Goal: Communication & Community: Answer question/provide support

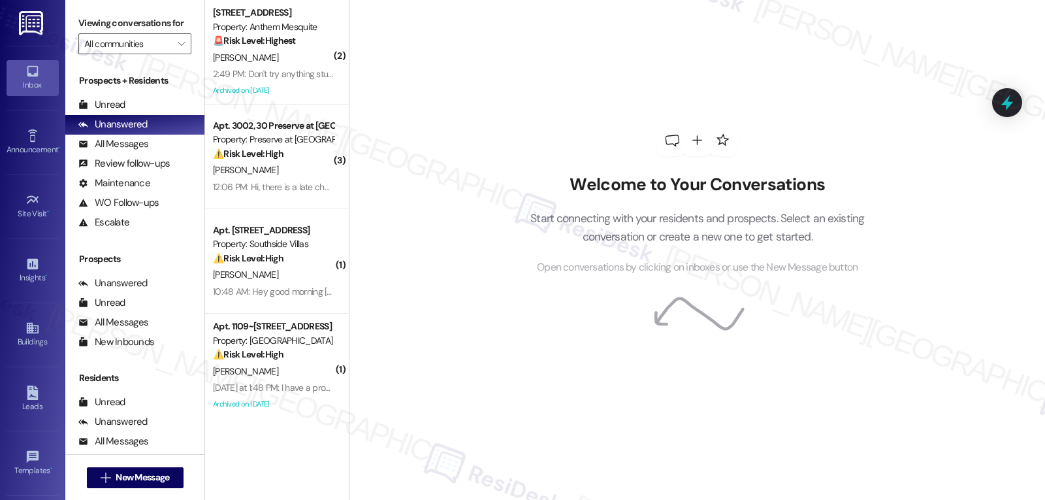
click at [313, 146] on div "Property: Preserve at [GEOGRAPHIC_DATA]" at bounding box center [273, 140] width 121 height 14
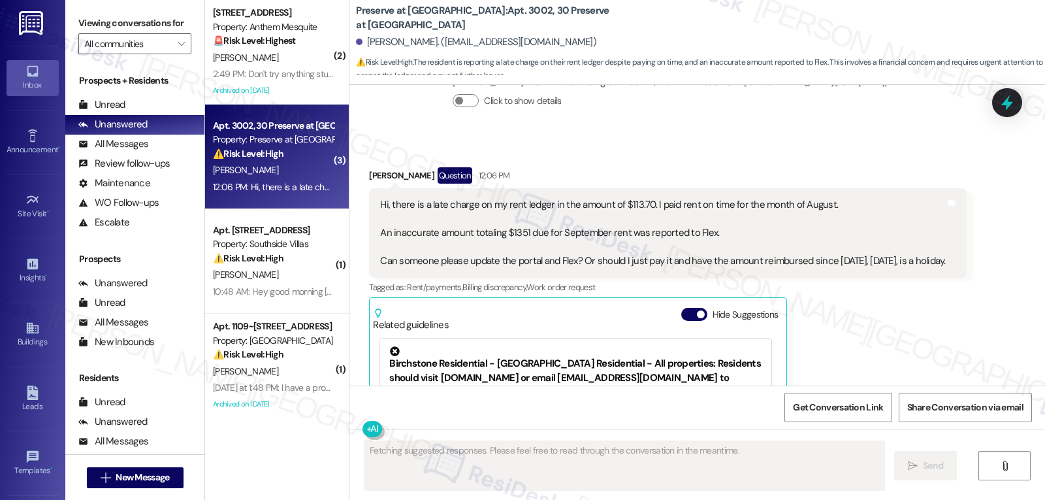
scroll to position [6082, 0]
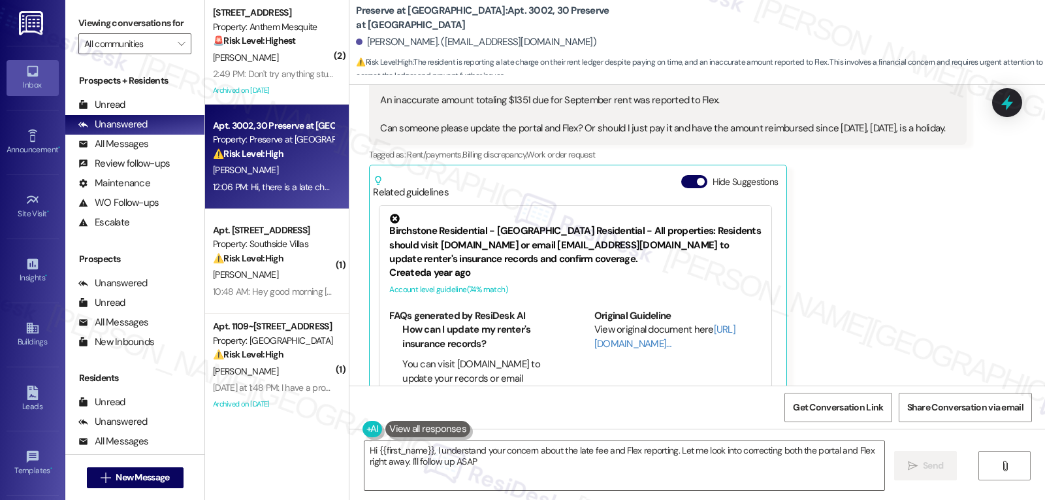
type textarea "Hi {{first_name}}, I understand your concern about the late fee and Flex report…"
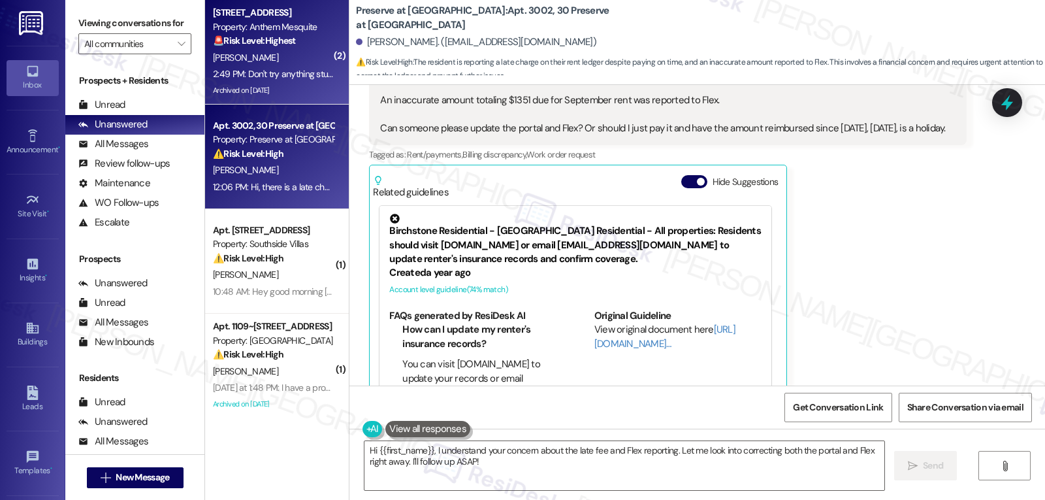
click at [293, 47] on div "🚨 Risk Level: Highest The resident is demanding to be released from their contr…" at bounding box center [273, 41] width 121 height 14
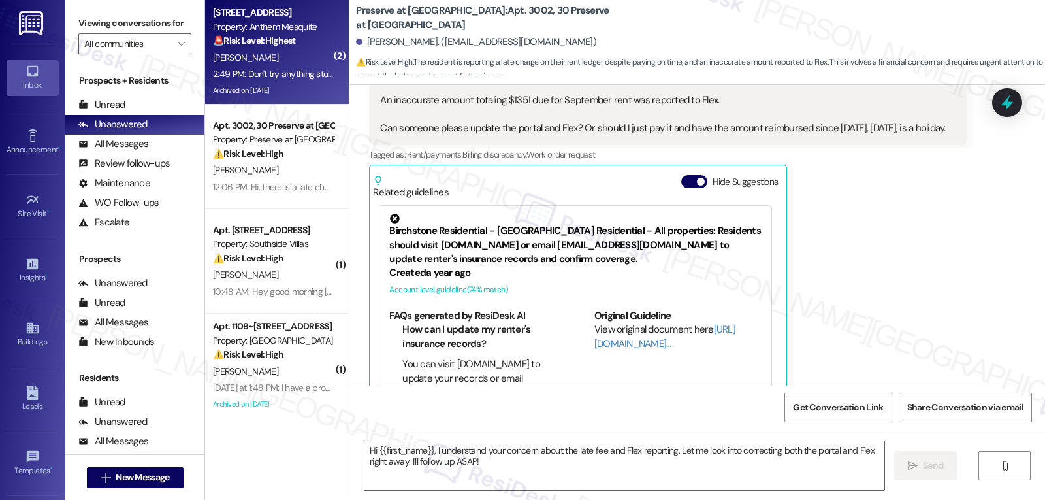
type textarea "Fetching suggested responses. Please feel free to read through the conversation…"
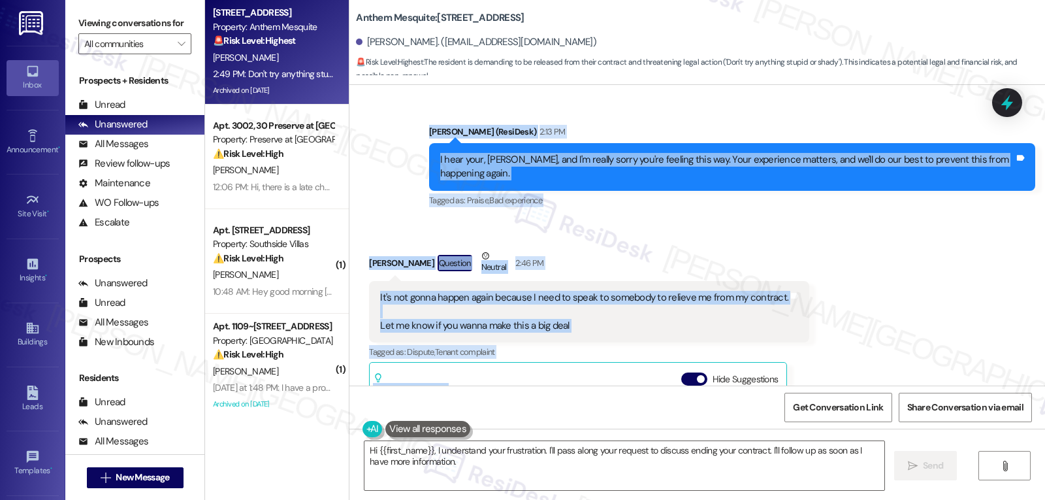
scroll to position [17589, 0]
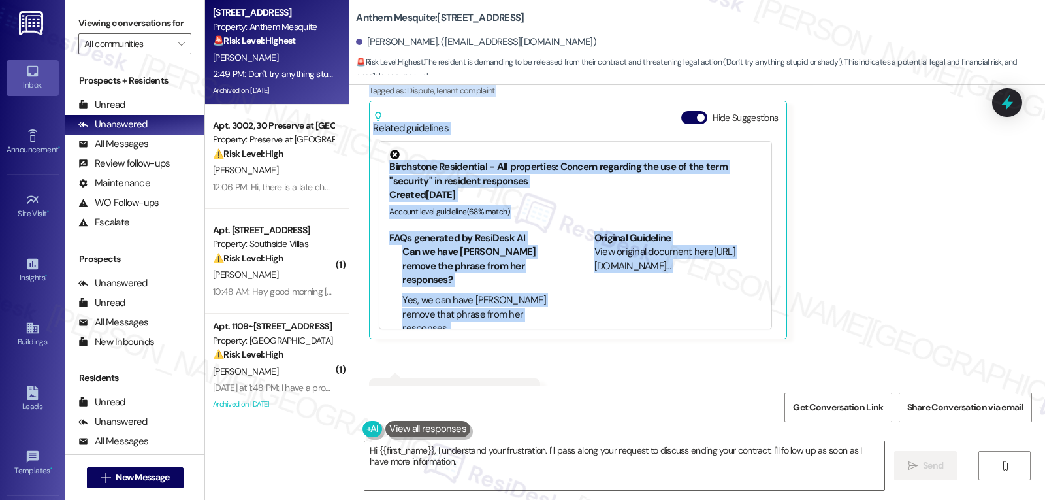
drag, startPoint x: 351, startPoint y: 217, endPoint x: 573, endPoint y: 346, distance: 256.0
click at [573, 346] on div "Survey, sent via SMS Residesk Automated Survey [DATE] 12:26 PM Hi [PERSON_NAME]…" at bounding box center [696, 235] width 695 height 300
copy div "[PERSON_NAME] Neutral [DATE] 12:37 PM I'm really getting tired of this nonsense…"
click at [544, 348] on div "Received via SMS [PERSON_NAME] Question Neutral 2:46 PM It's not gonna happen a…" at bounding box center [696, 199] width 695 height 483
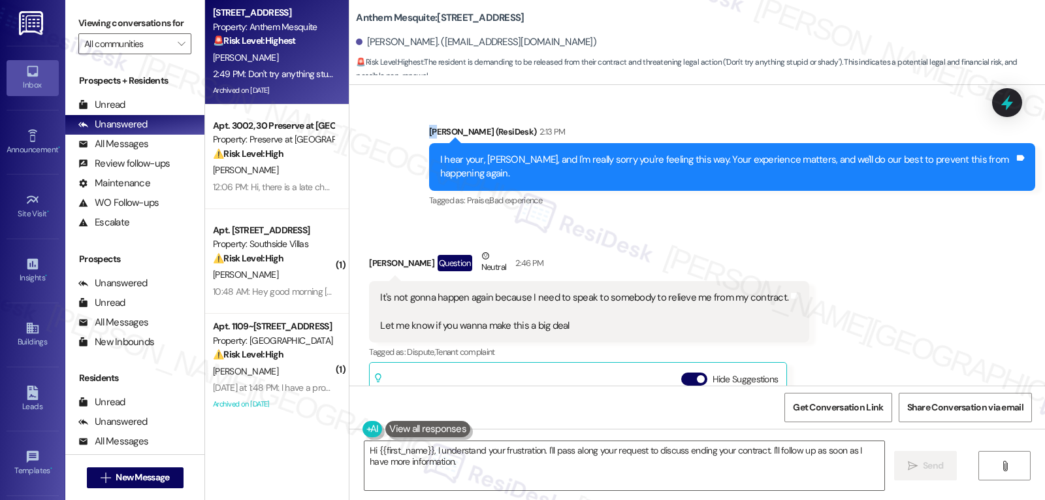
scroll to position [17315, 0]
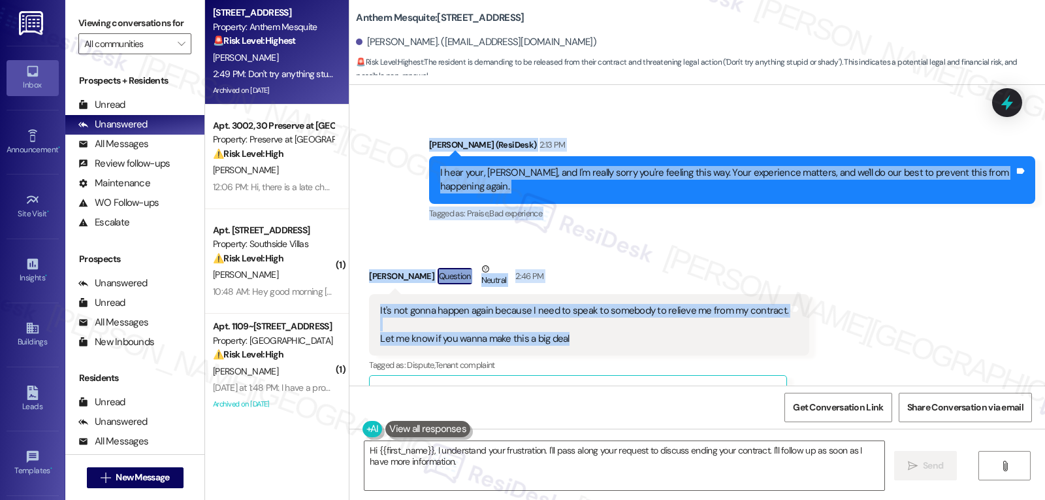
drag, startPoint x: 424, startPoint y: 89, endPoint x: 577, endPoint y: 284, distance: 248.3
click at [577, 284] on div "Survey, sent via SMS Residesk Automated Survey [DATE] 12:26 PM Hi [PERSON_NAME]…" at bounding box center [696, 235] width 695 height 300
copy div "[PERSON_NAME] (ResiDesk) 2:13 PM I hear your, [PERSON_NAME], and I'm really sor…"
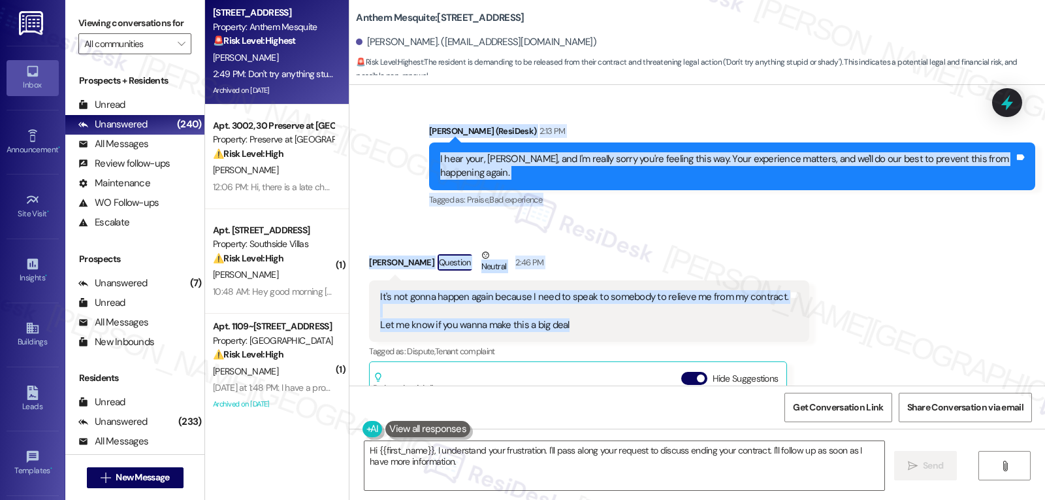
scroll to position [17328, 0]
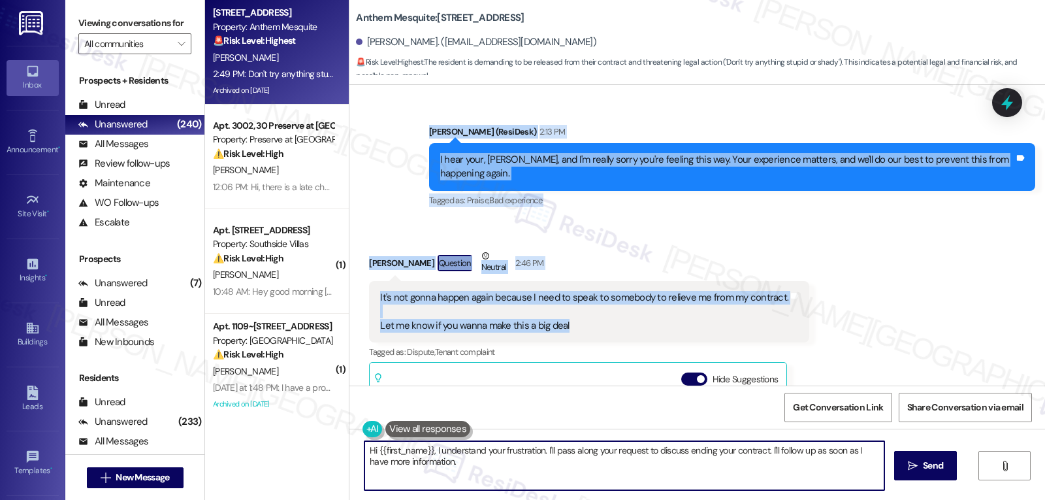
click at [636, 476] on textarea "Hi {{first_name}}, I understand your frustration. I'll pass along your request …" at bounding box center [624, 465] width 520 height 49
paste textarea "[PERSON_NAME], thank you for being direct with me. I’m really sorry to hear you…"
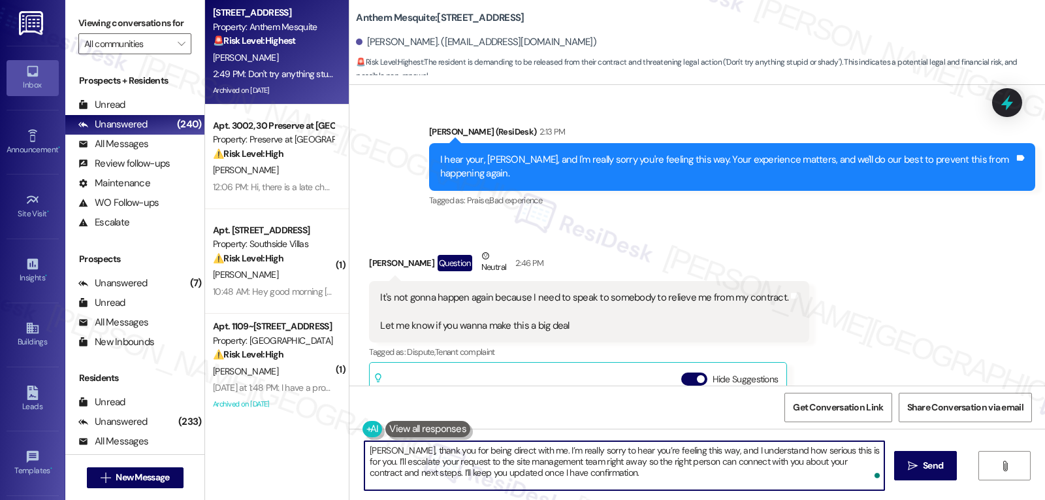
click at [534, 477] on textarea "[PERSON_NAME], thank you for being direct with me. I’m really sorry to hear you…" at bounding box center [624, 465] width 520 height 49
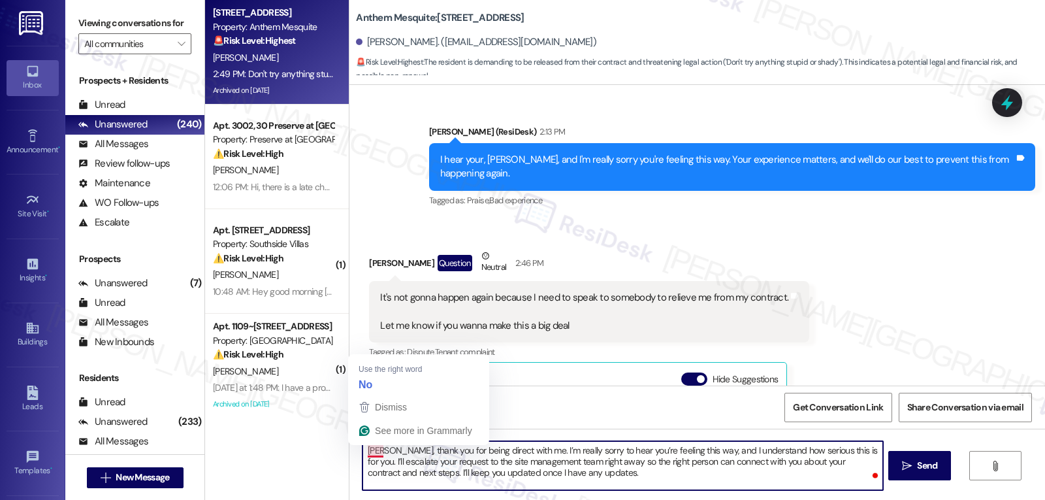
click at [648, 483] on textarea "[PERSON_NAME], thank you for being direct with me. I’m really sorry to hear you…" at bounding box center [622, 465] width 520 height 49
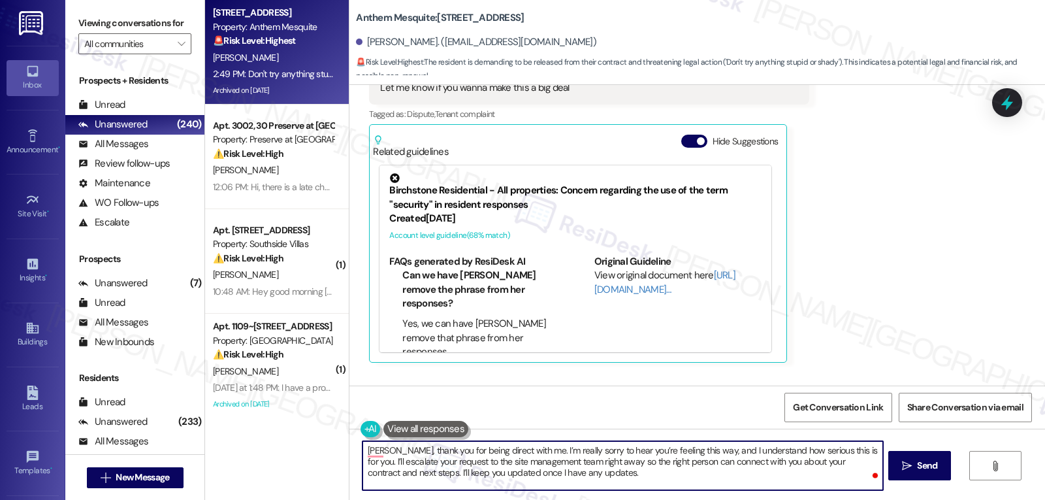
scroll to position [17589, 0]
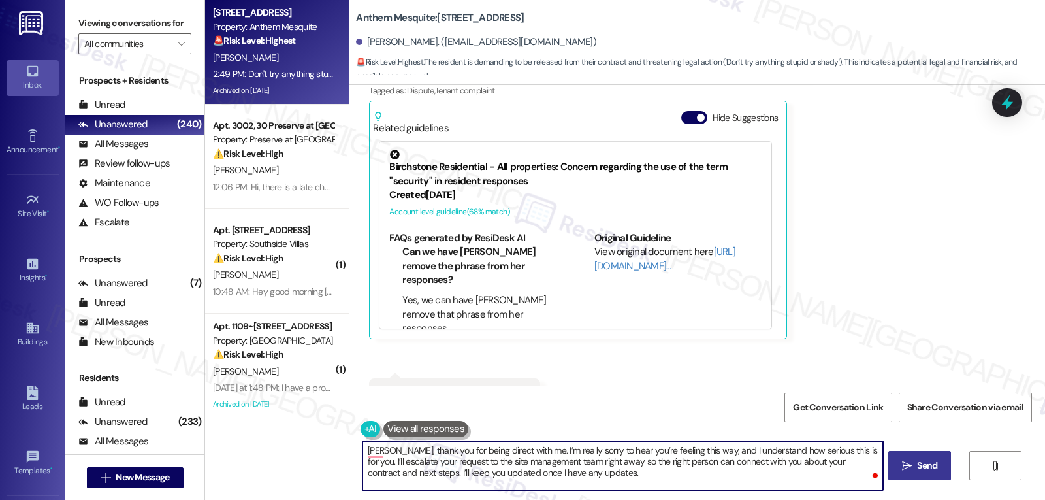
type textarea "[PERSON_NAME], thank you for being direct with me. I’m really sorry to hear you…"
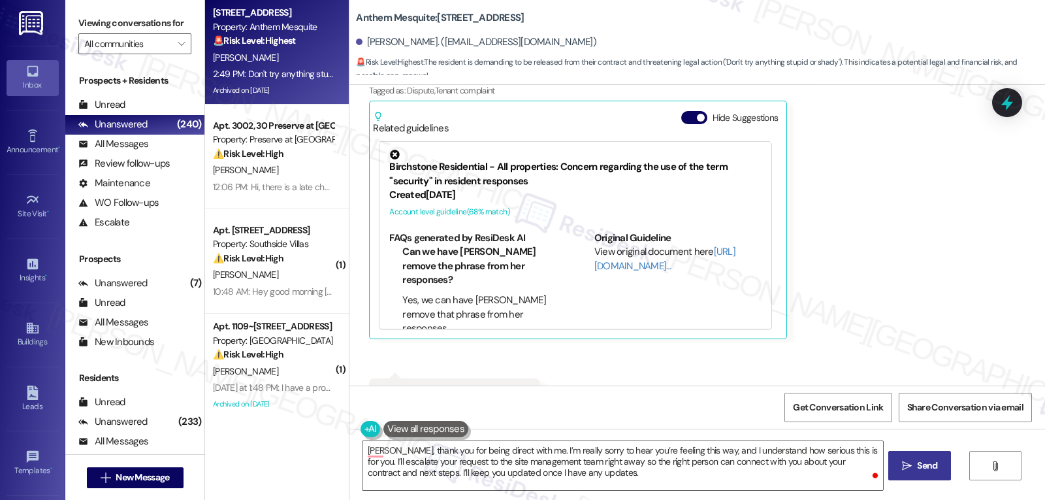
click at [902, 458] on span " Send" at bounding box center [919, 465] width 41 height 14
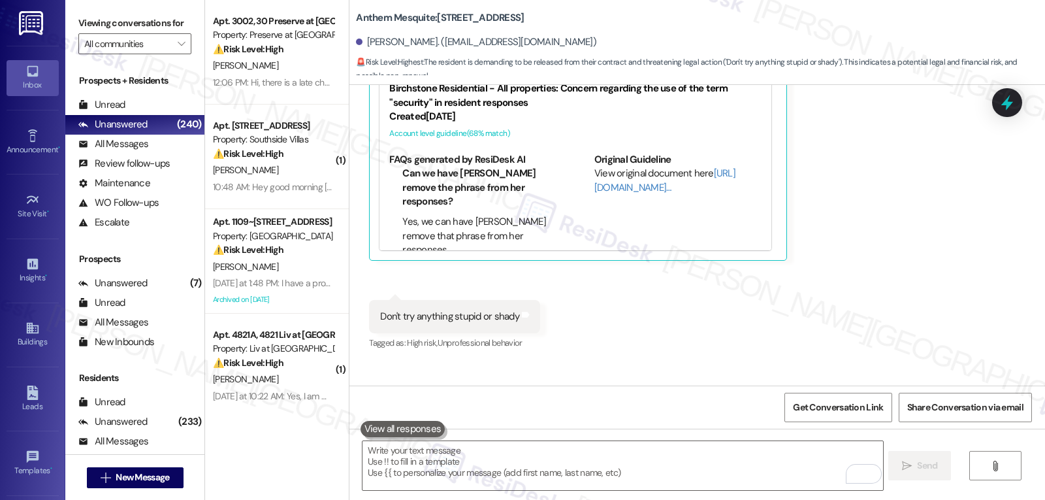
scroll to position [17708, 0]
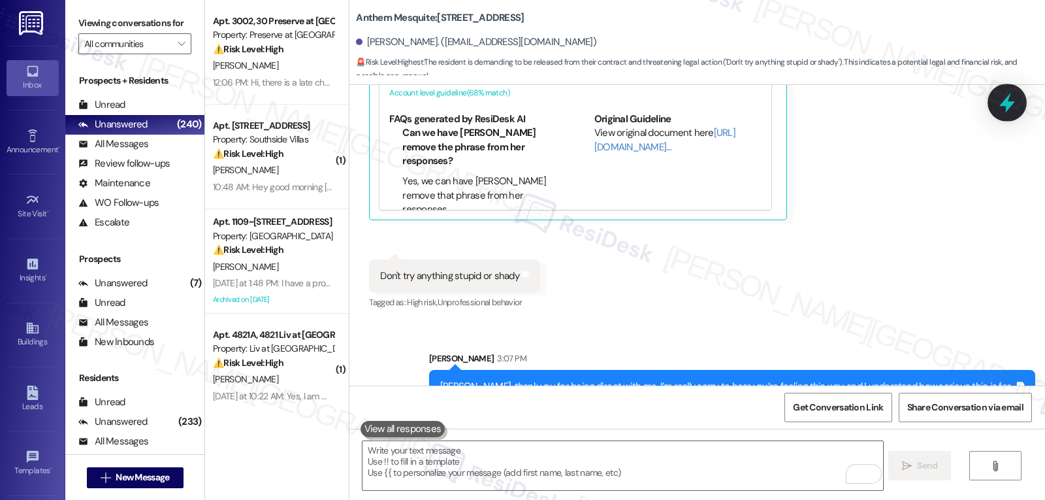
click at [1008, 91] on div at bounding box center [1006, 102] width 39 height 37
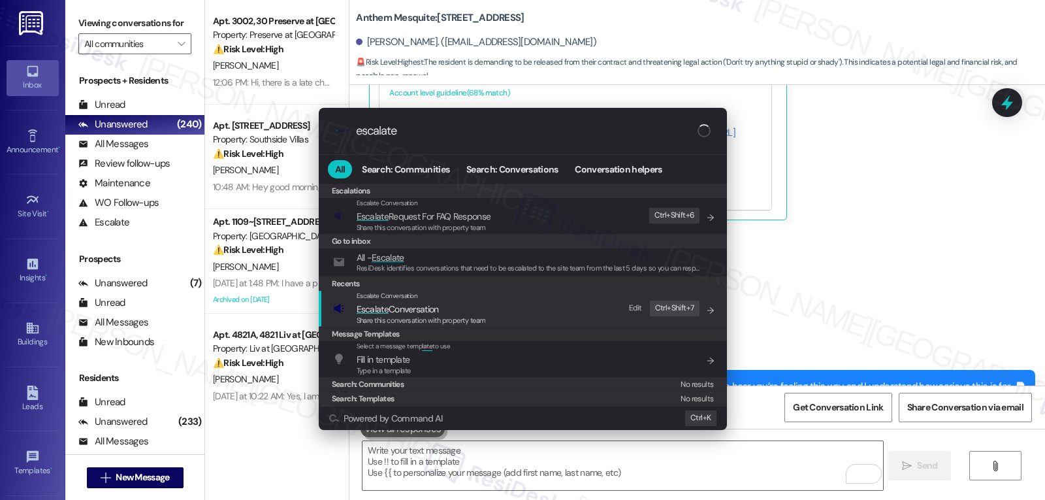
type input "escalate"
click at [444, 315] on span "Share this conversation with property team" at bounding box center [421, 319] width 129 height 9
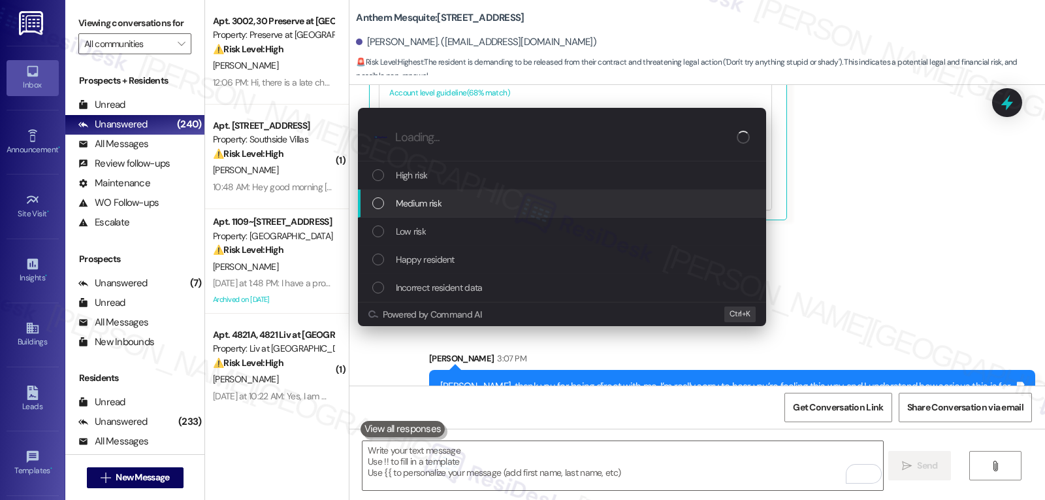
click at [446, 205] on div "Medium risk" at bounding box center [563, 203] width 382 height 14
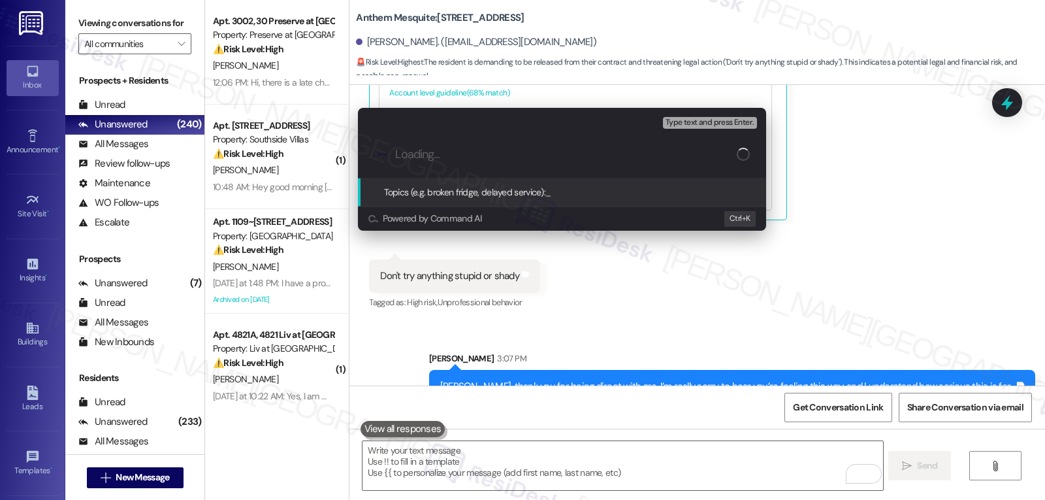
click at [887, 207] on div "Escalate Conversation Medium risk Topics (e.g. broken fridge, delayed service) …" at bounding box center [522, 250] width 1045 height 500
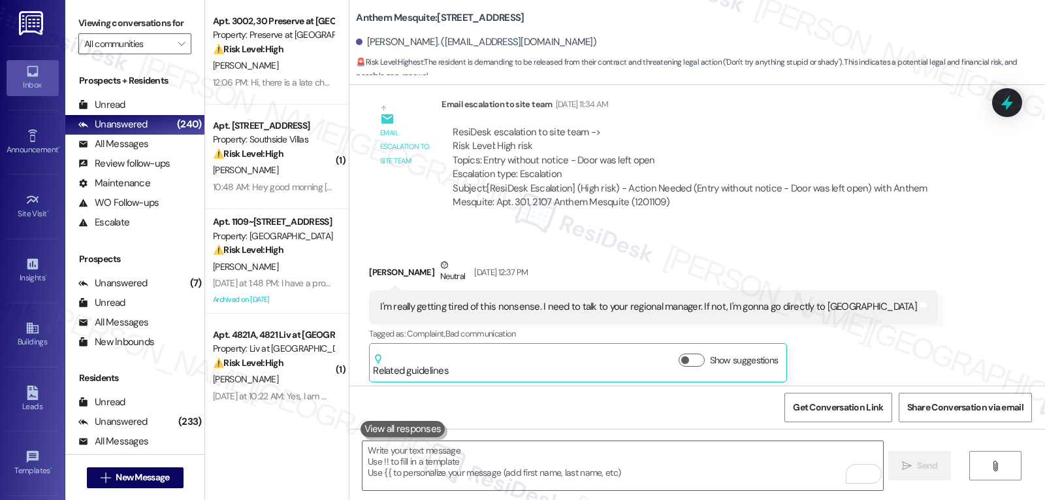
scroll to position [16533, 0]
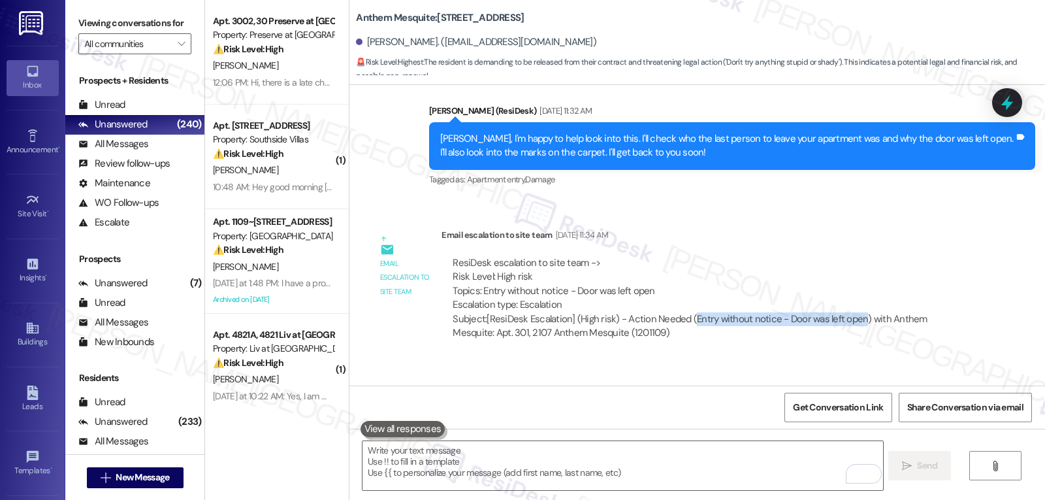
drag, startPoint x: 682, startPoint y: 276, endPoint x: 848, endPoint y: 272, distance: 165.9
click at [848, 312] on div "Subject: [ResiDesk Escalation] (High risk) - Action Needed (Entry without notic…" at bounding box center [708, 326] width 511 height 28
copy div "Entry without notice - Door was left open"
click at [1009, 93] on icon at bounding box center [1007, 102] width 22 height 22
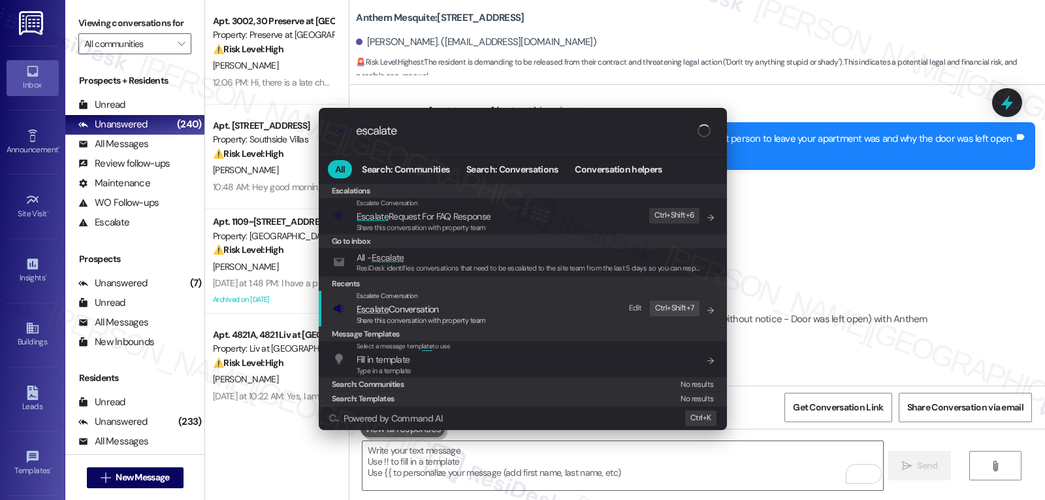
type input "escalate"
click at [451, 315] on span "Share this conversation with property team" at bounding box center [421, 319] width 129 height 9
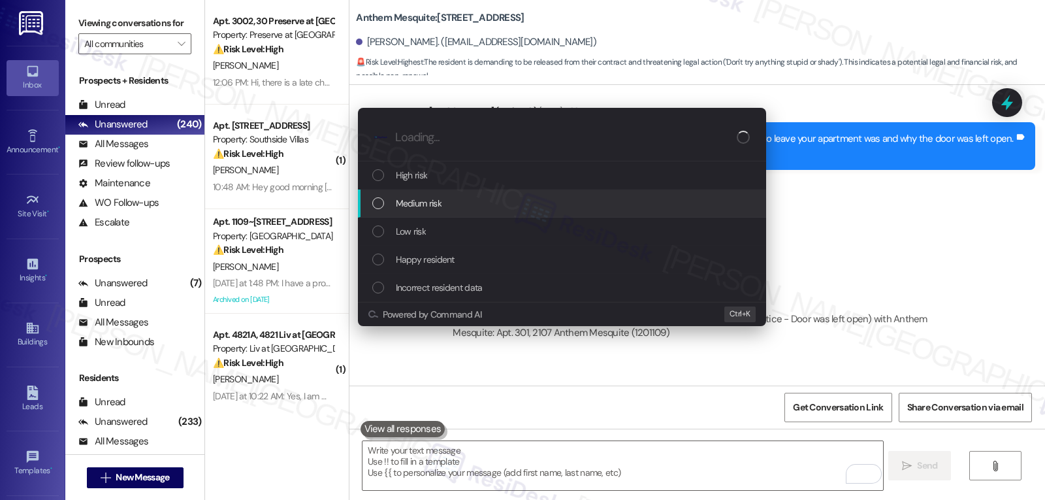
click at [448, 200] on div "Medium risk" at bounding box center [563, 203] width 382 height 14
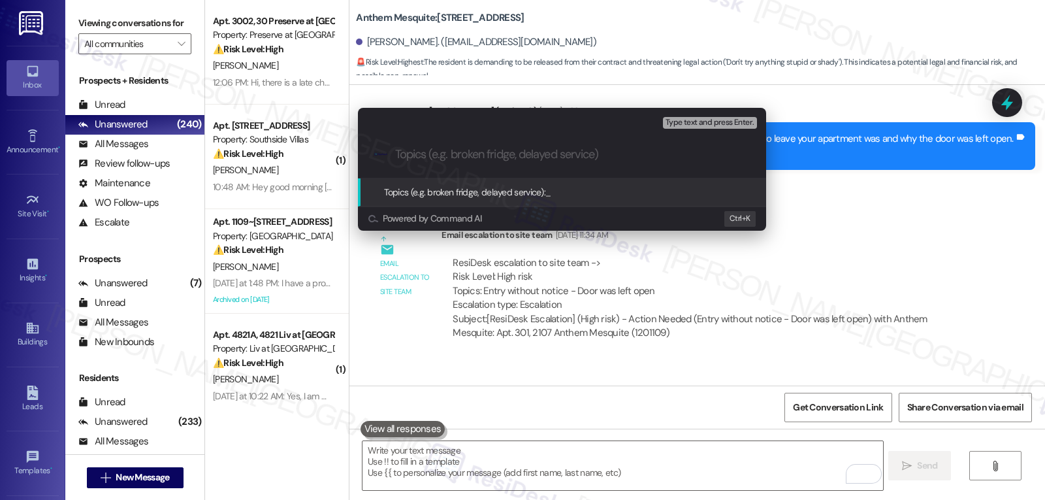
click at [876, 221] on div "Escalate Conversation Medium risk Topics (e.g. broken fridge, delayed service) …" at bounding box center [522, 250] width 1045 height 500
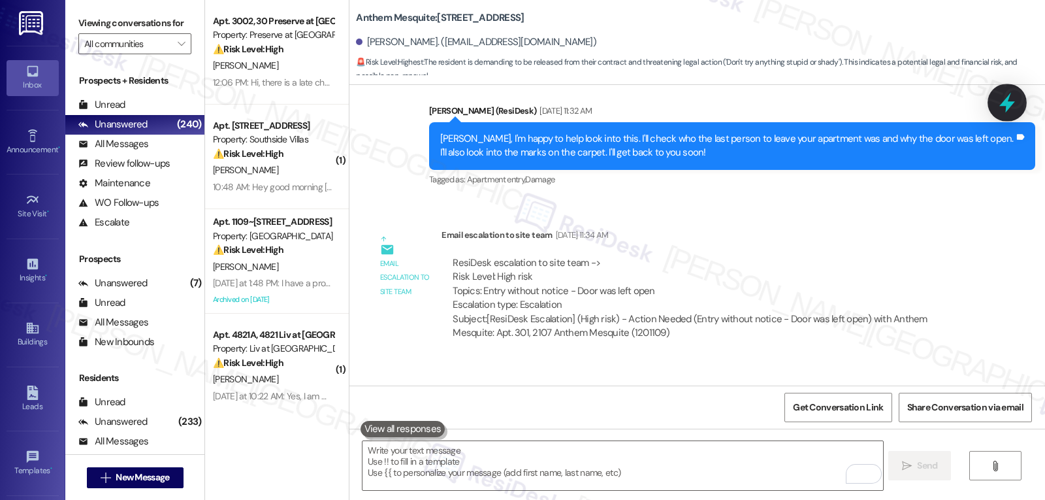
click at [1011, 97] on icon at bounding box center [1007, 102] width 22 height 22
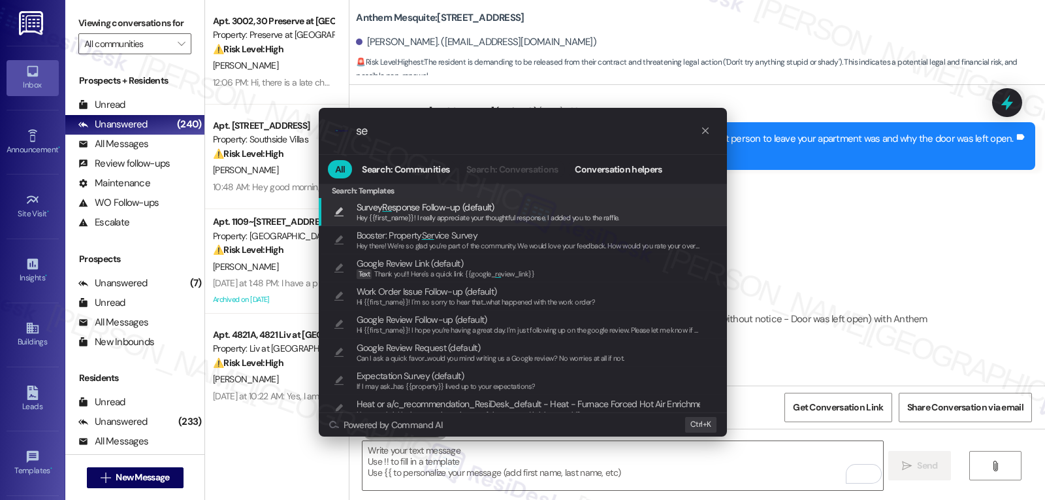
type input "s"
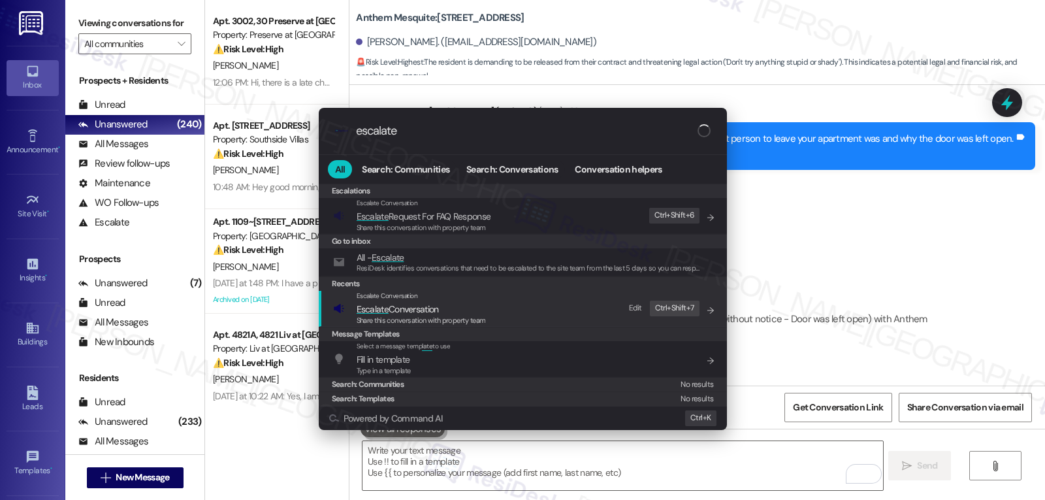
type input "escalate"
click at [437, 315] on div "Share this conversation with property team" at bounding box center [421, 321] width 129 height 12
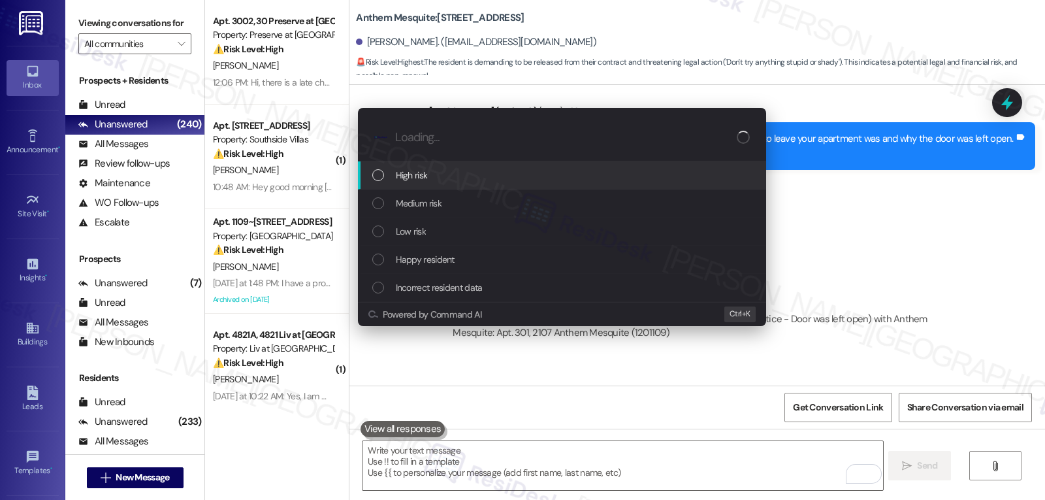
click at [467, 173] on div "High risk" at bounding box center [563, 175] width 382 height 14
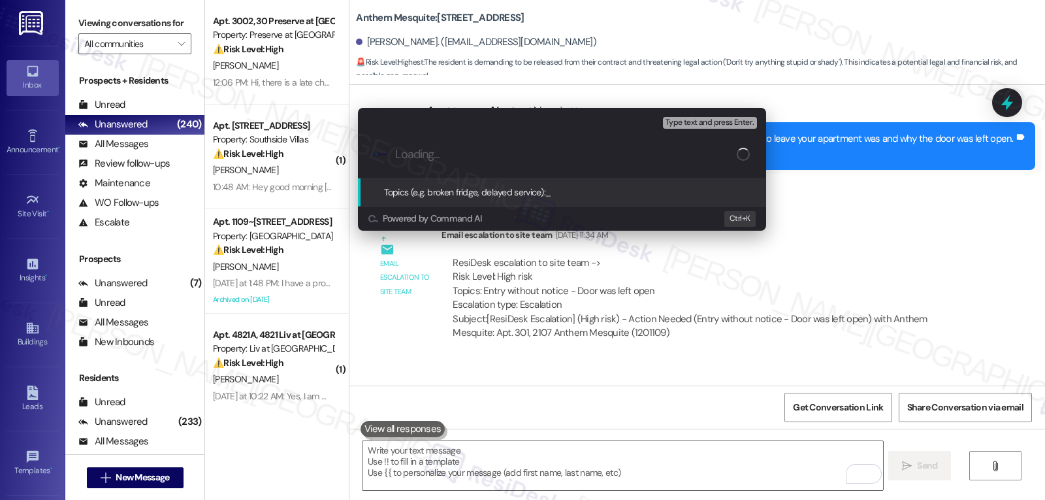
paste input "Entry without notice - Door was left open"
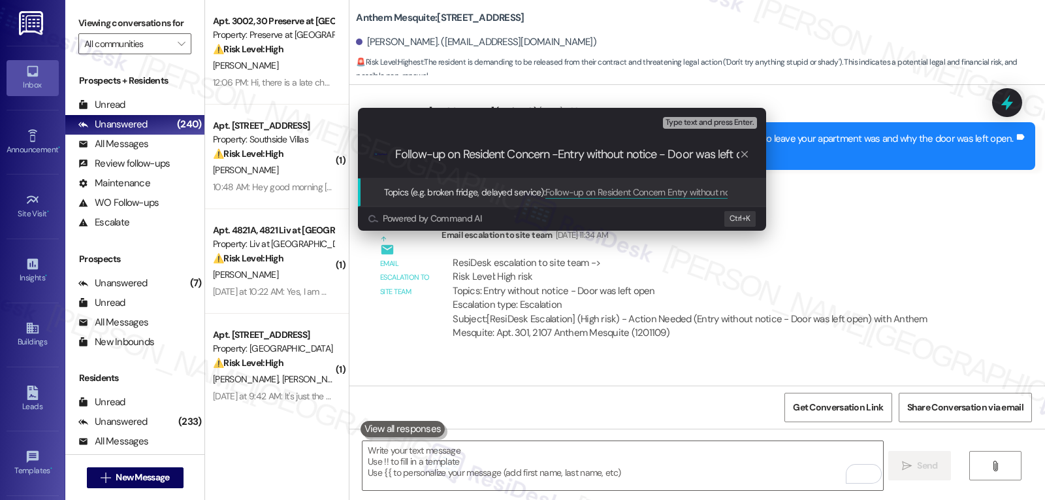
type input "Follow-up on Resident Concern - Entry without notice - Door was left open"
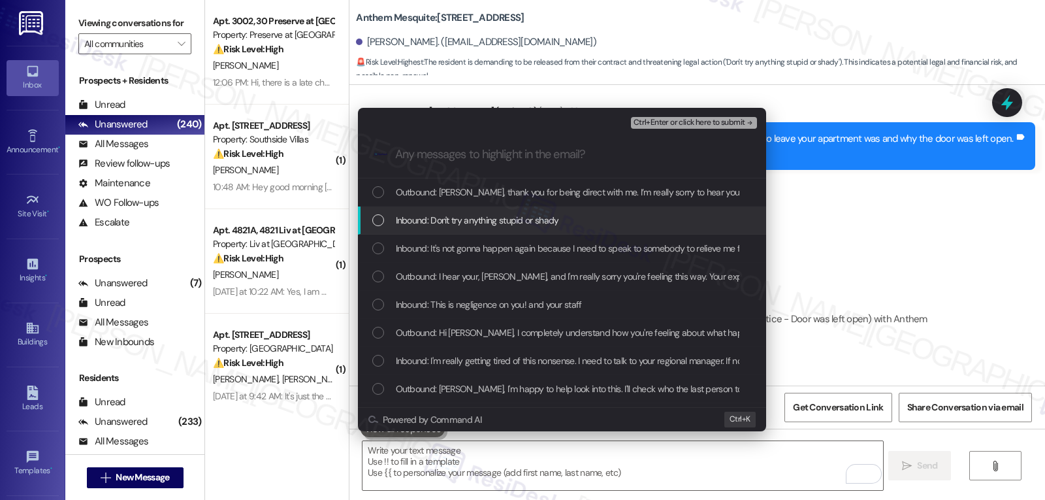
click at [445, 214] on span "Inbound: Don't try anything stupid or shady" at bounding box center [477, 220] width 163 height 14
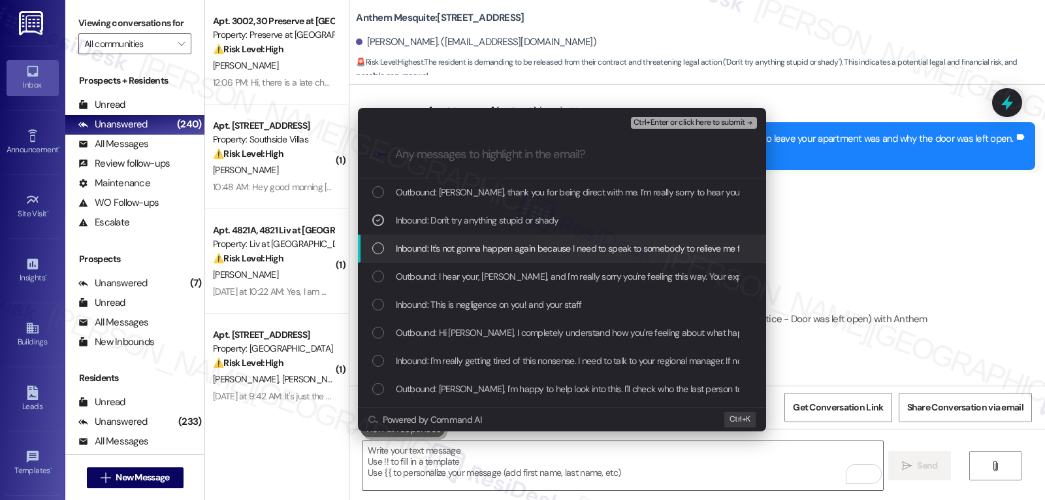
click at [374, 246] on div "List of options" at bounding box center [378, 248] width 12 height 12
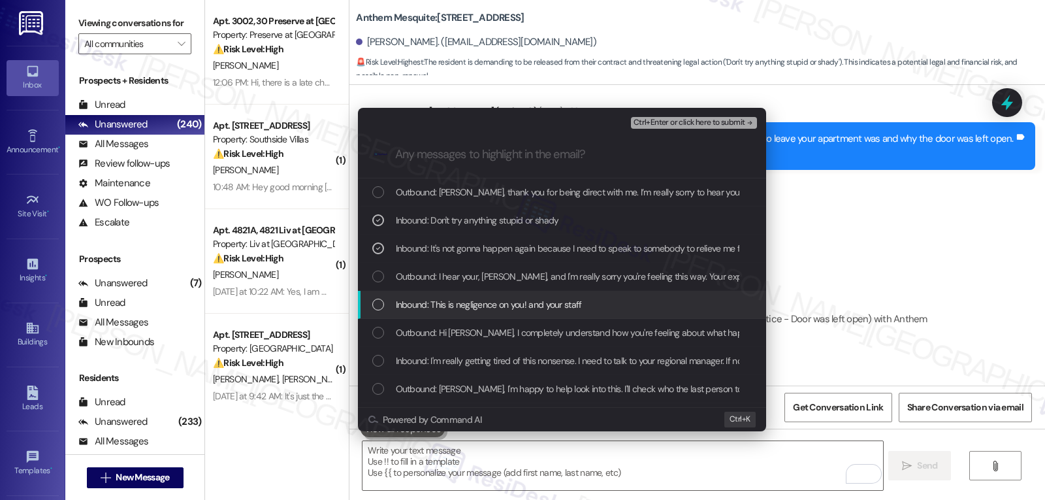
click at [370, 309] on div "Inbound: This is negligence on you! and your staff" at bounding box center [562, 305] width 408 height 28
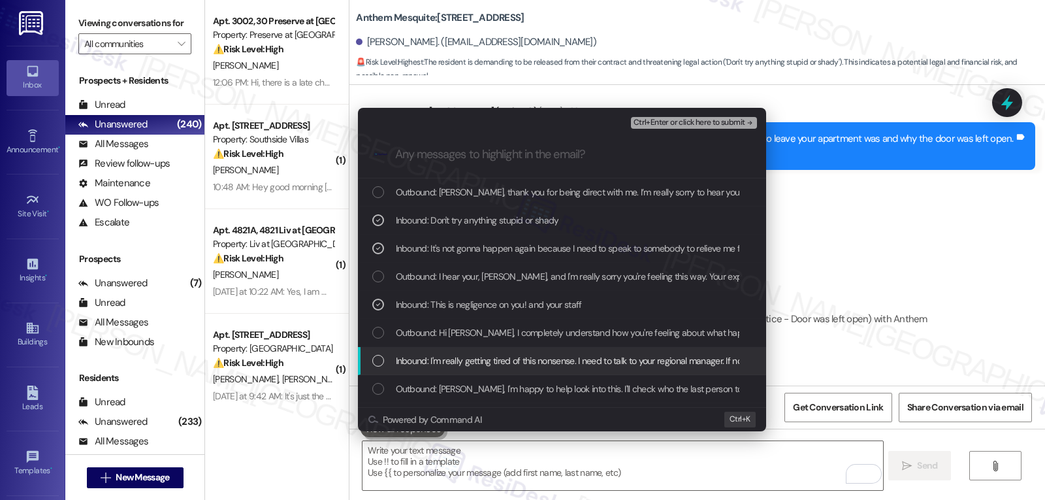
click at [371, 357] on div "Inbound: I'm really getting tired of this nonsense. I need to talk to your regi…" at bounding box center [562, 361] width 408 height 28
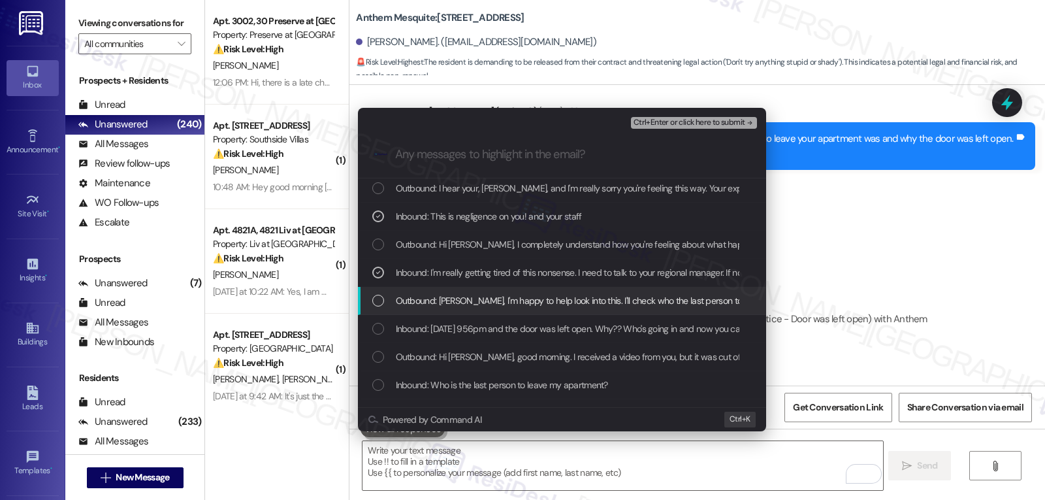
scroll to position [131, 0]
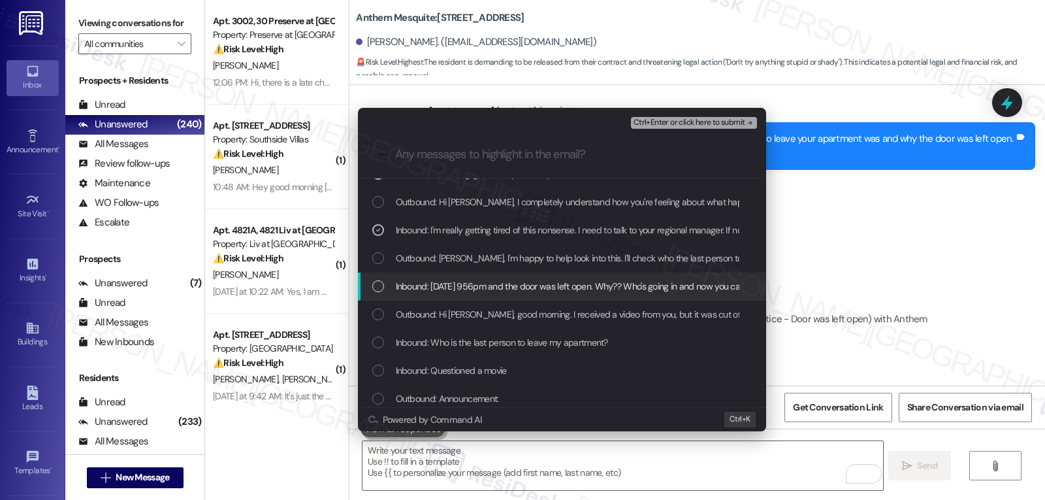
click at [379, 287] on div "List of options" at bounding box center [378, 286] width 12 height 12
click at [711, 126] on span "Ctrl+Enter or click here to submit" at bounding box center [689, 122] width 112 height 9
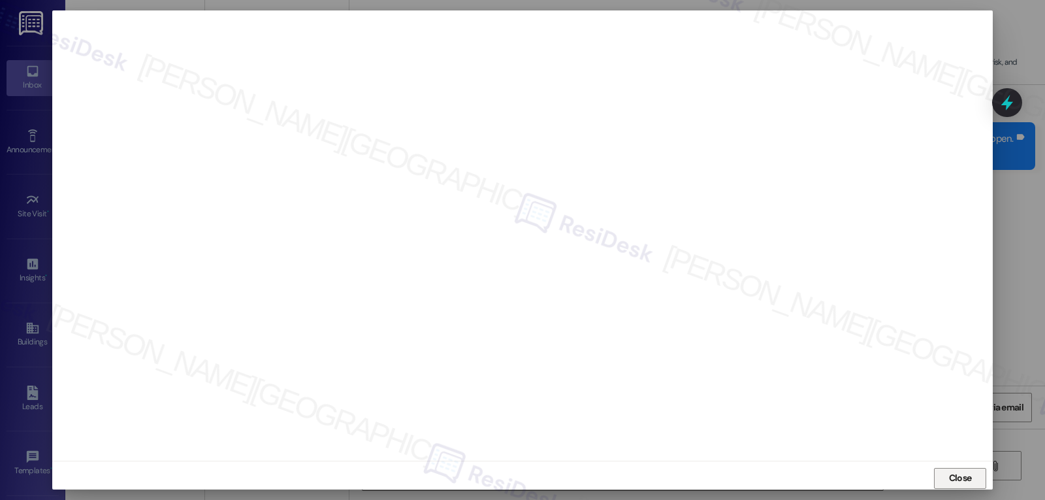
click at [966, 479] on span "Close" at bounding box center [960, 478] width 23 height 14
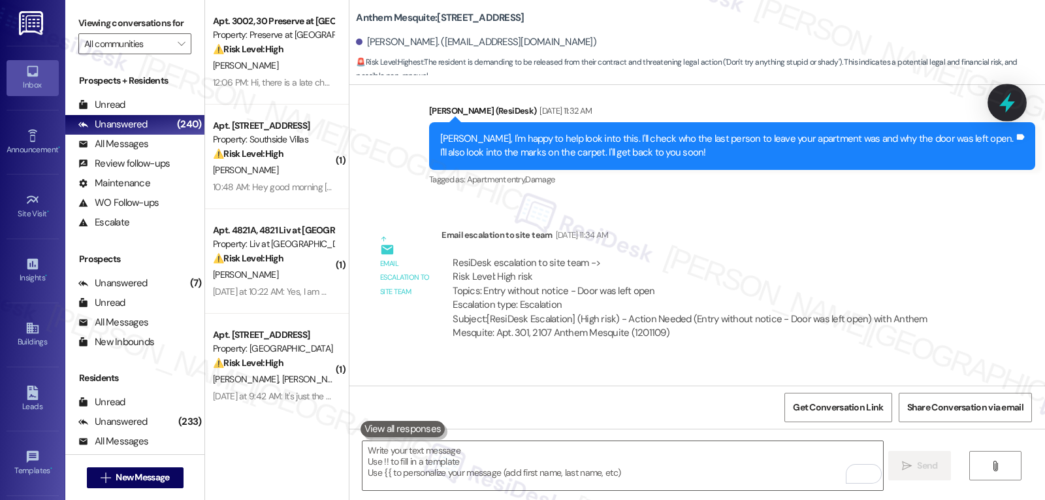
click at [1014, 102] on icon at bounding box center [1007, 102] width 22 height 22
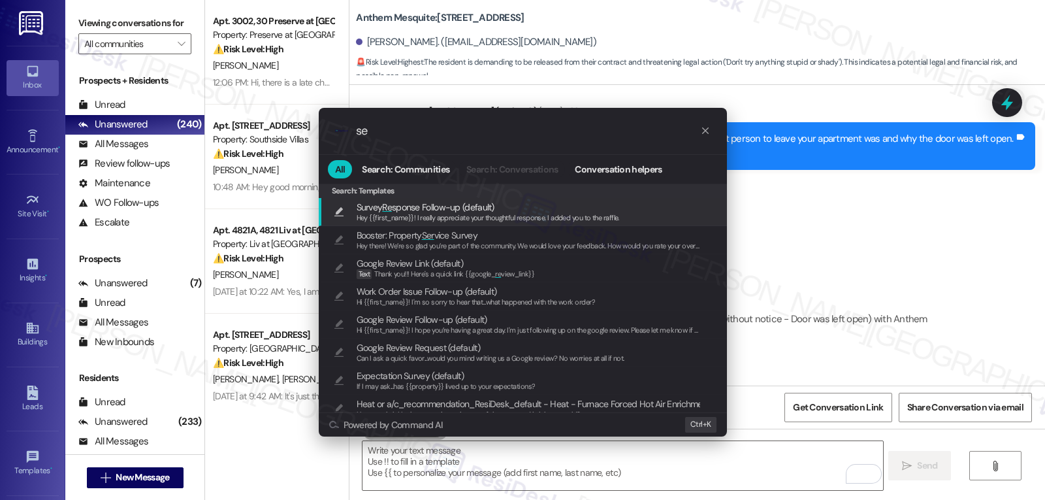
type input "s"
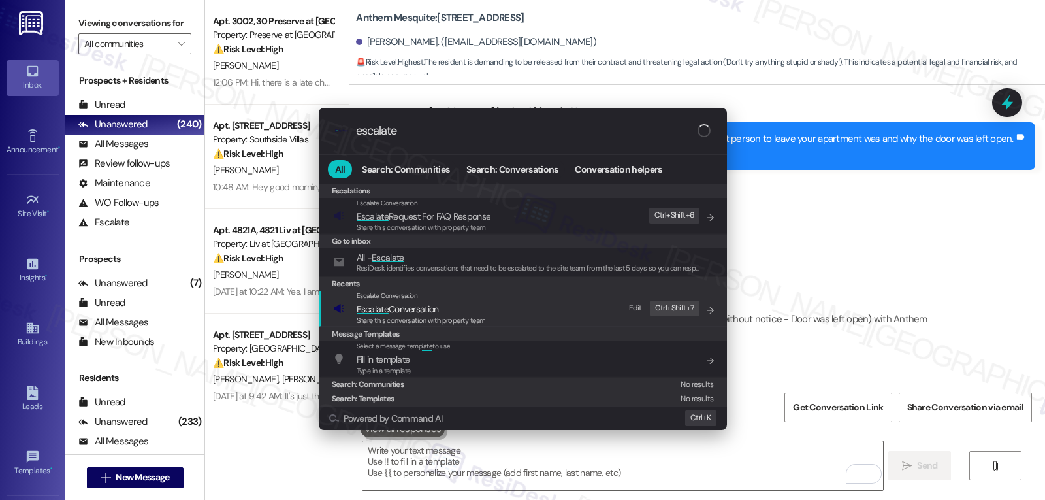
type input "escalate"
click at [472, 317] on span "Share this conversation with property team" at bounding box center [421, 319] width 129 height 9
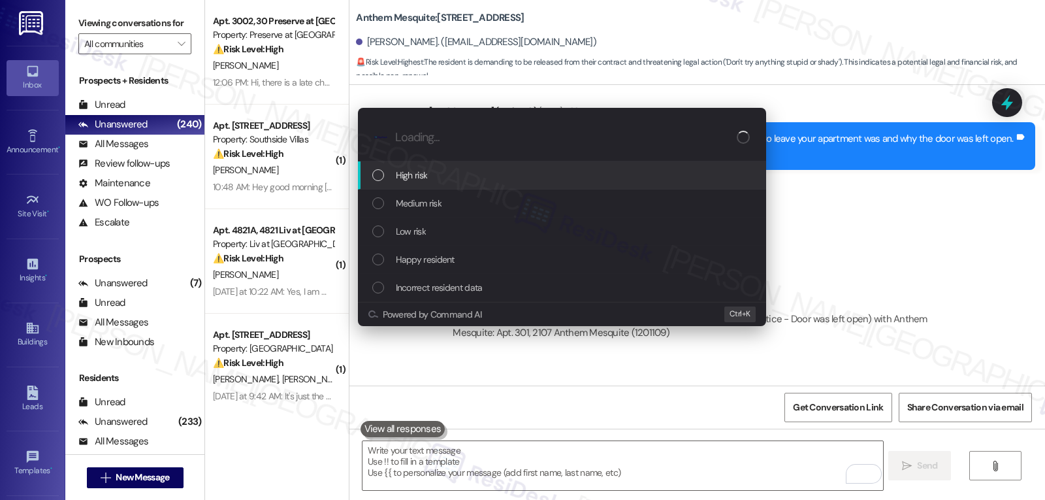
click at [498, 168] on div "High risk" at bounding box center [563, 175] width 382 height 14
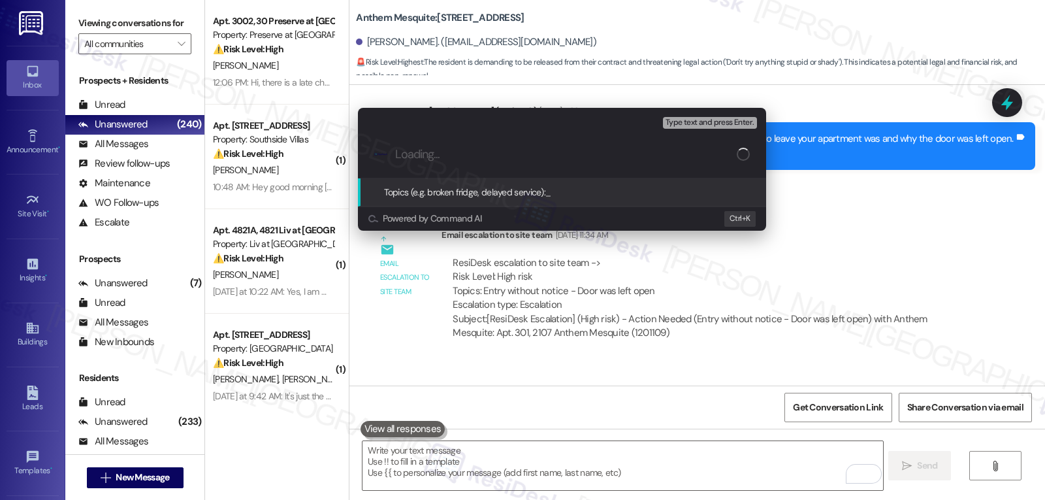
paste input "Follow-up on Resident Concern - Entry without notice - Door was left open"
type input "Follow-up on Resident Concern - Entry without notice - Door was left open"
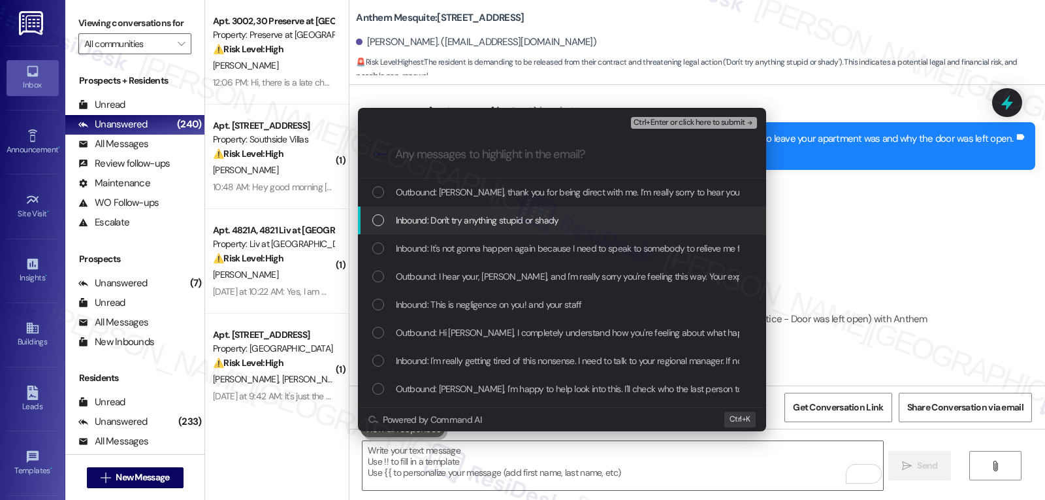
click at [374, 220] on div "List of options" at bounding box center [378, 220] width 12 height 12
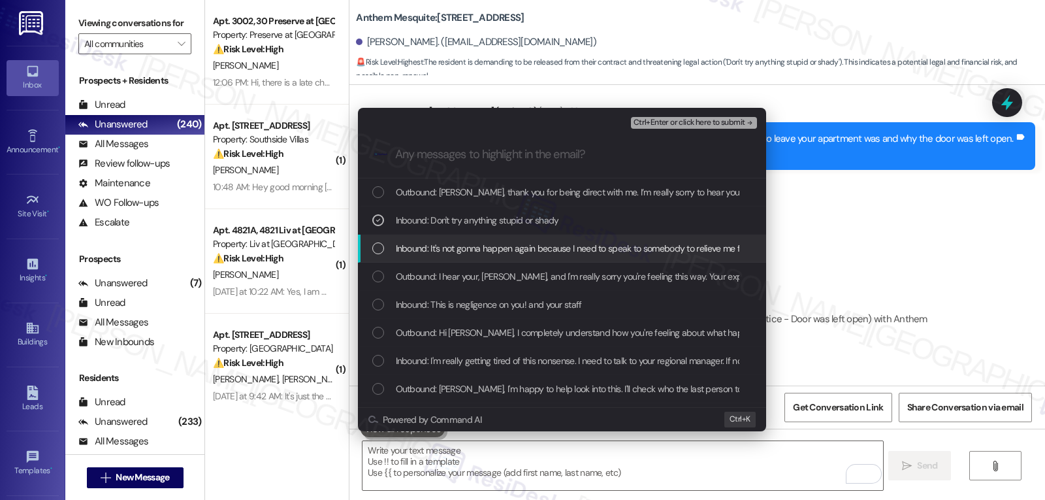
click at [374, 241] on div "Inbound: It's not gonna happen again because I need to speak to somebody to rel…" at bounding box center [563, 248] width 382 height 14
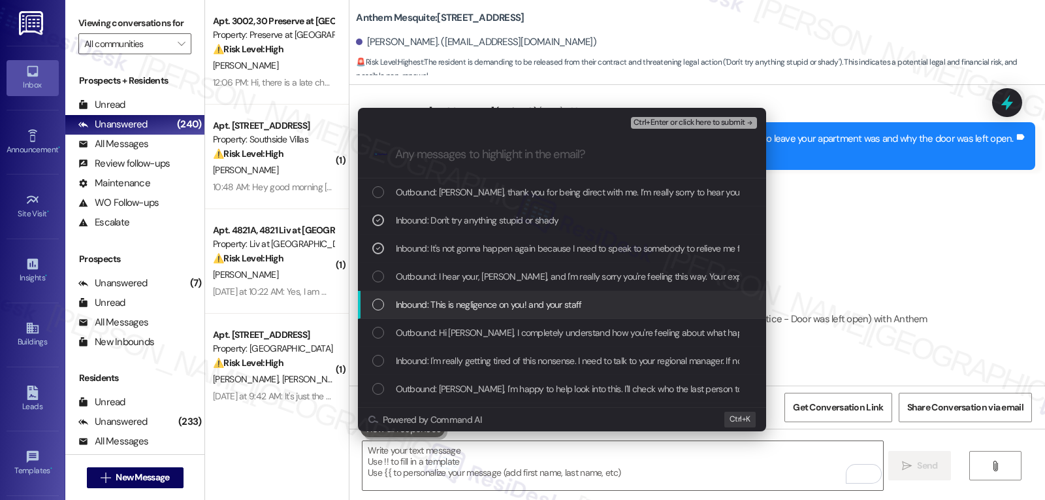
click at [376, 304] on div "List of options" at bounding box center [378, 304] width 12 height 12
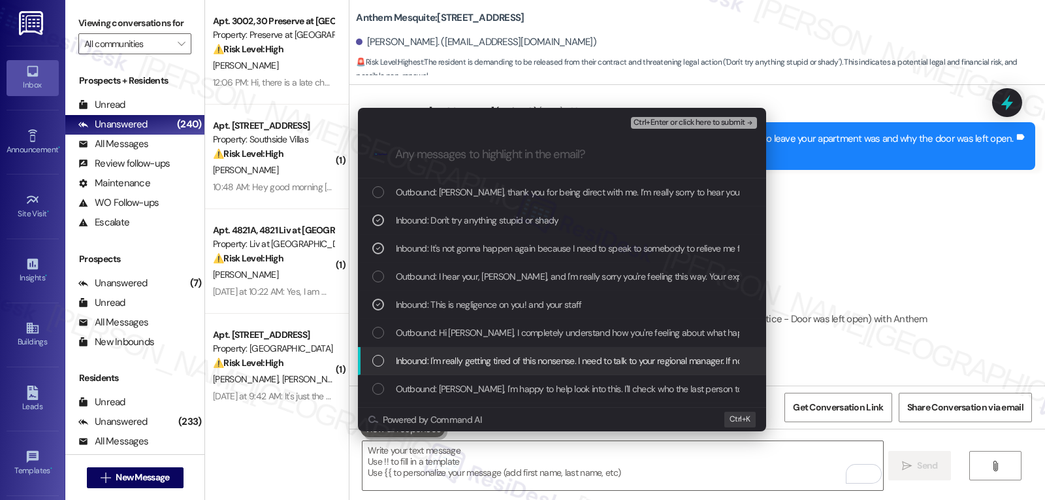
click at [381, 364] on div "List of options" at bounding box center [378, 361] width 12 height 12
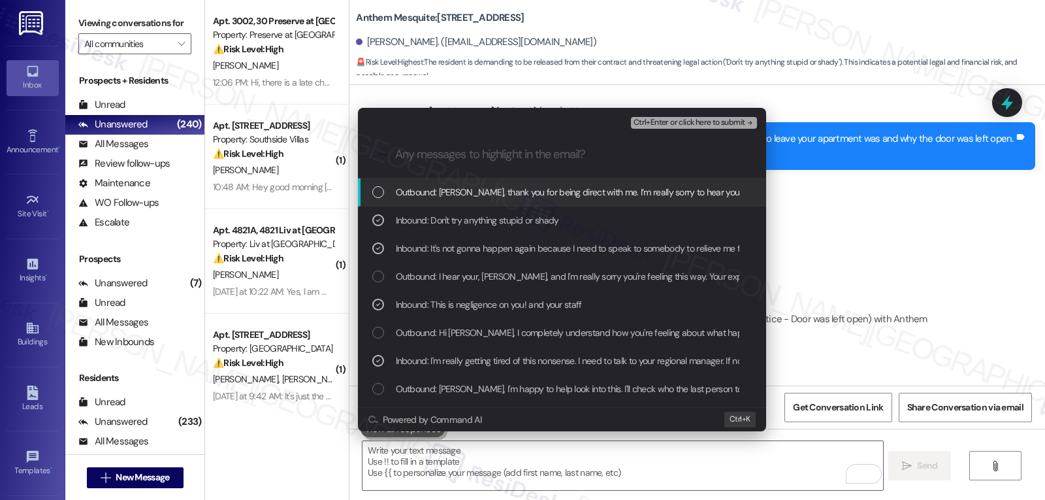
click at [718, 125] on span "Ctrl+Enter or click here to submit" at bounding box center [689, 122] width 112 height 9
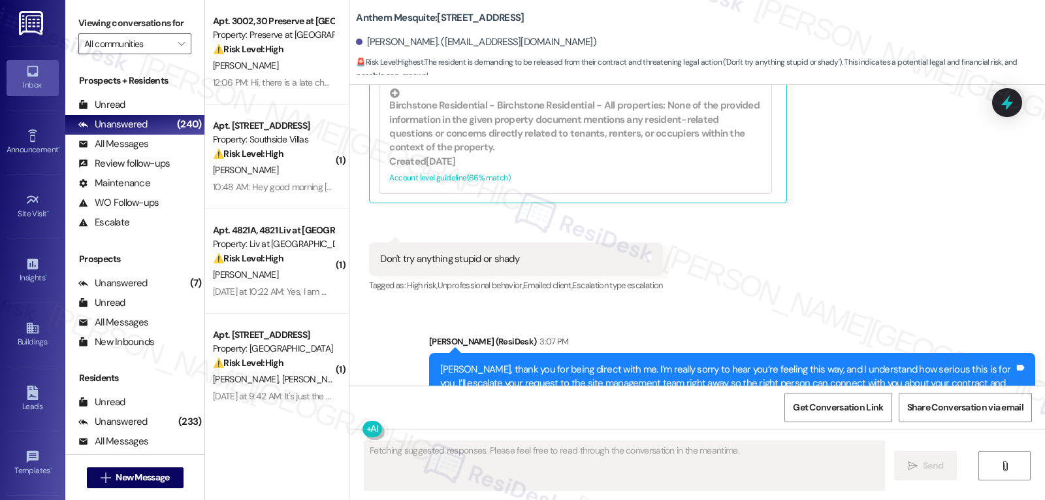
scroll to position [17728, 0]
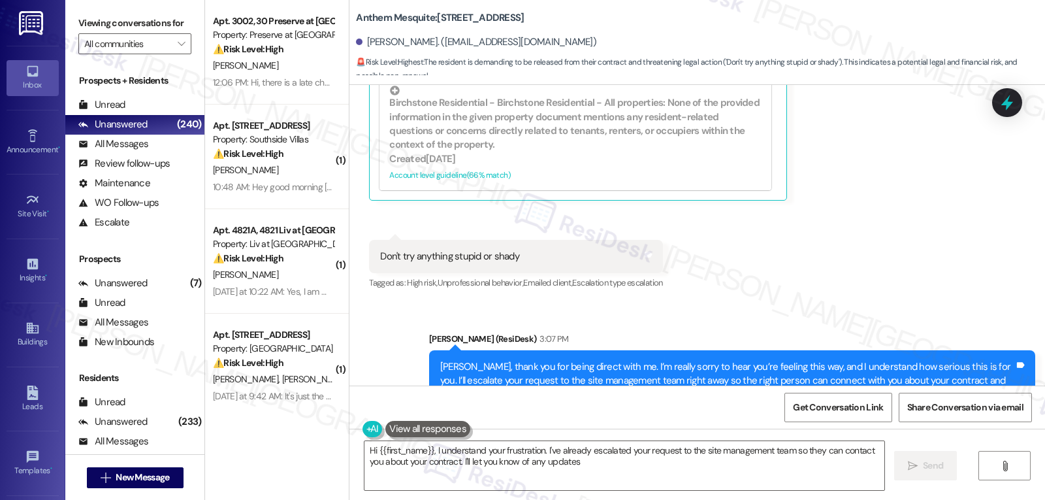
type textarea "Hi {{first_name}}, I understand your frustration. I've already escalated your r…"
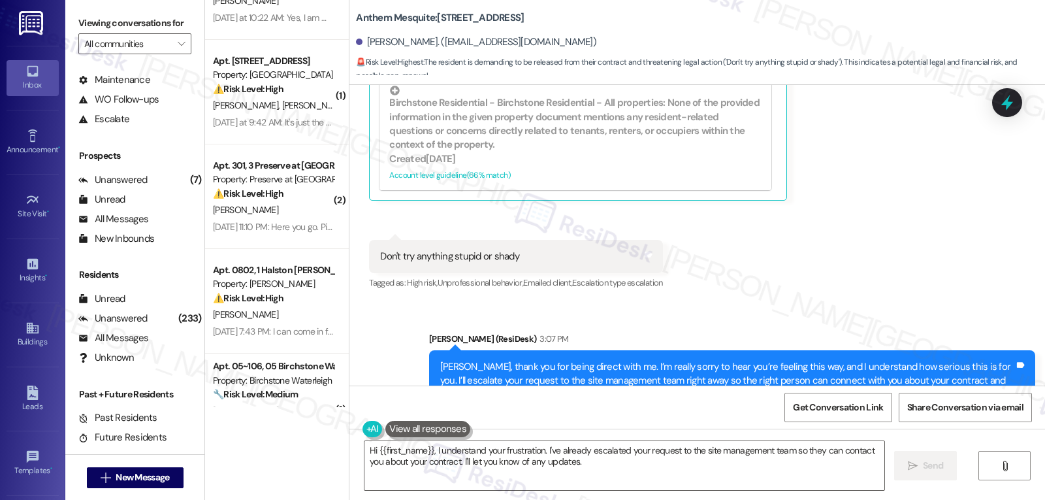
scroll to position [261, 0]
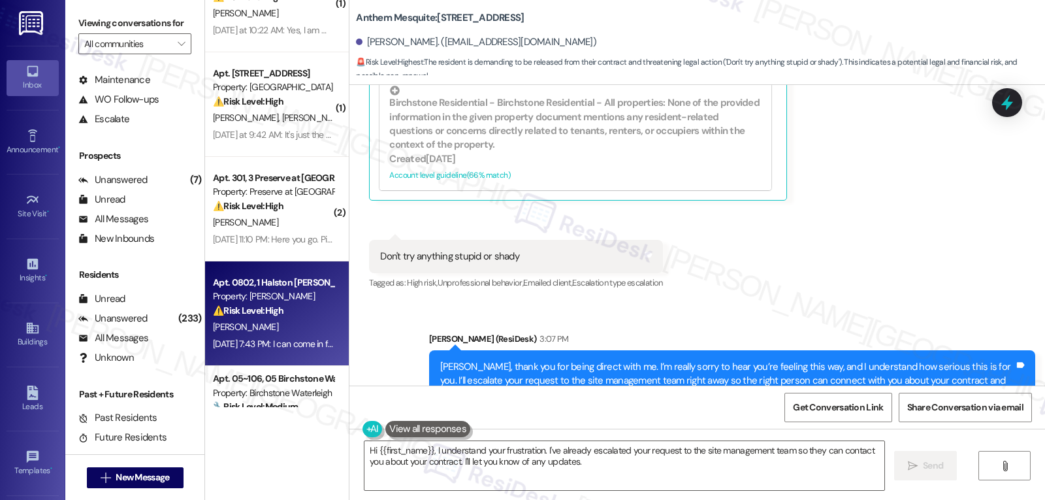
click at [263, 340] on div "[DATE] 7:43 PM: I can come in first [DATE] since the office is closed [DATE][DA…" at bounding box center [350, 344] width 274 height 12
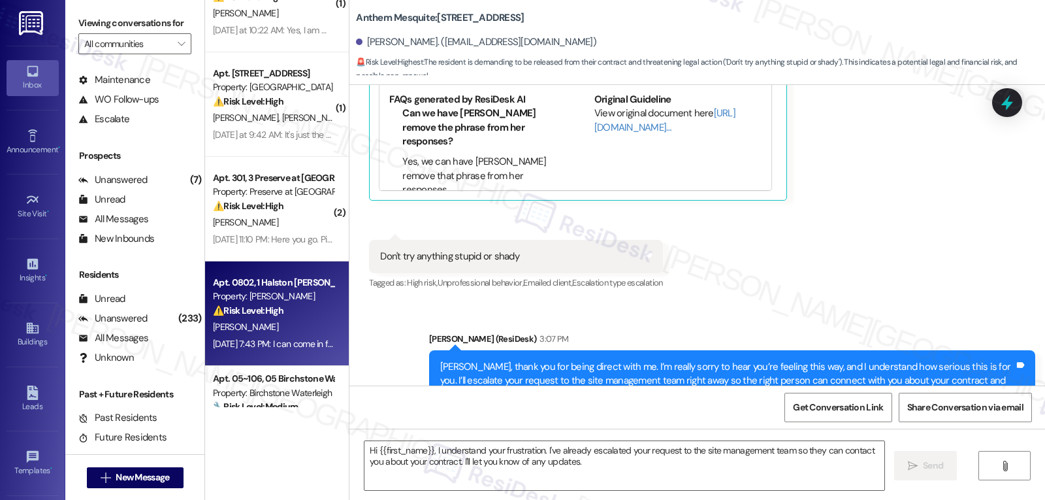
type textarea "Fetching suggested responses. Please feel free to read through the conversation…"
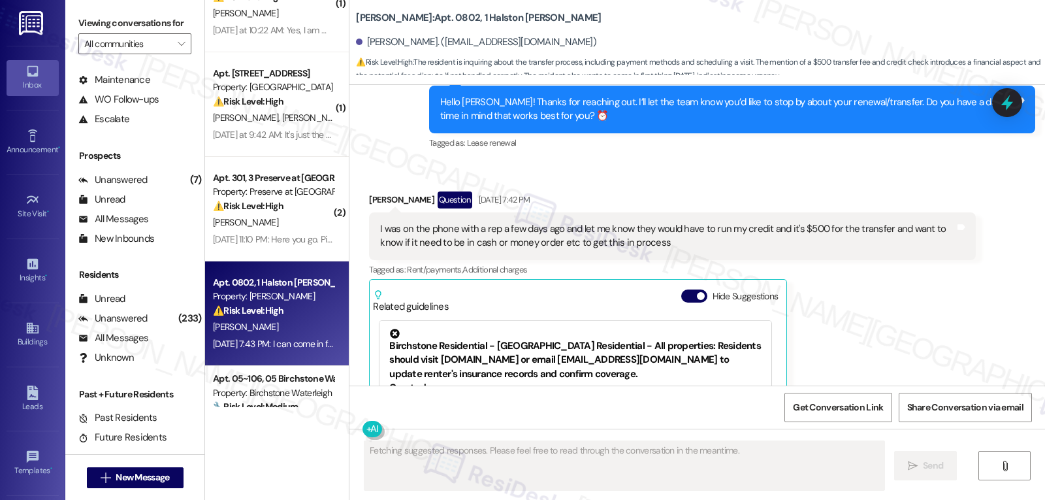
scroll to position [5275, 0]
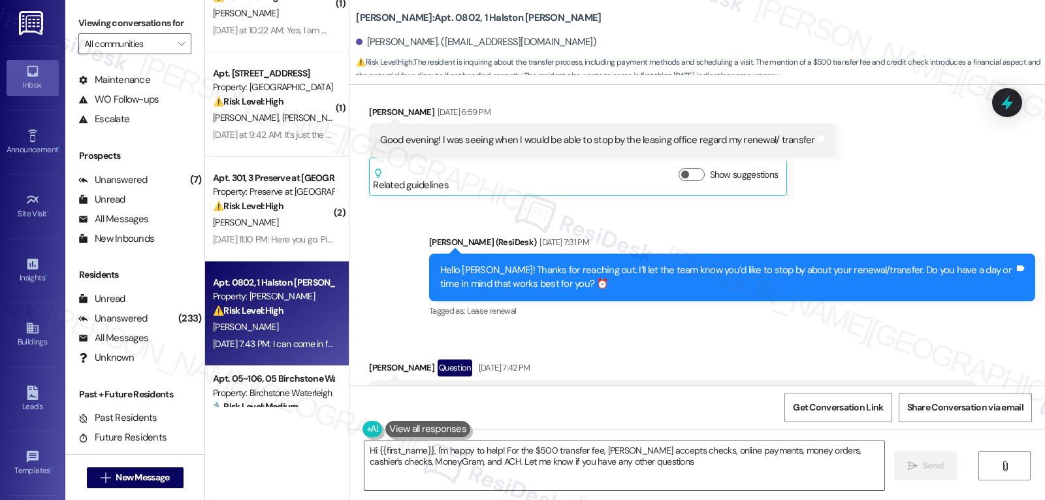
type textarea "Hi {{first_name}}, I'm happy to help! For the $500 transfer fee, [PERSON_NAME] …"
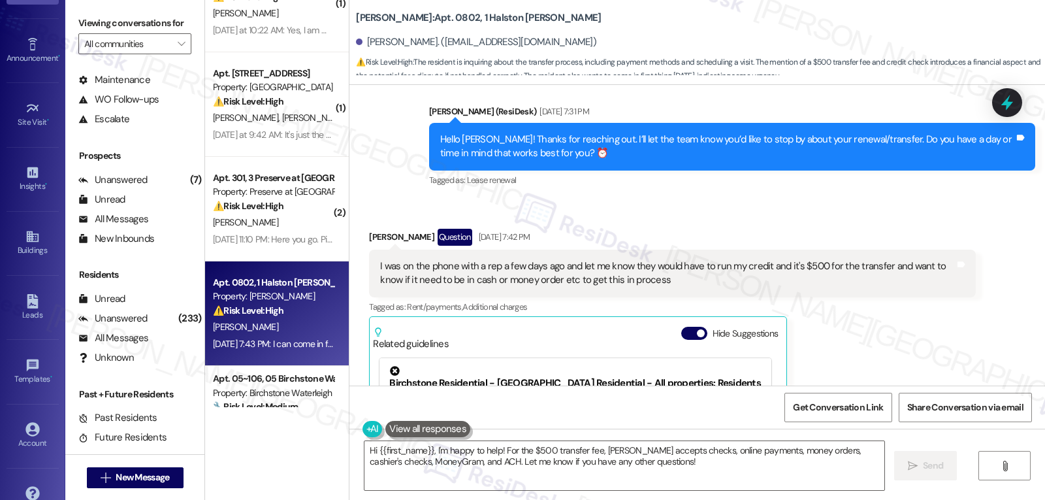
scroll to position [123, 0]
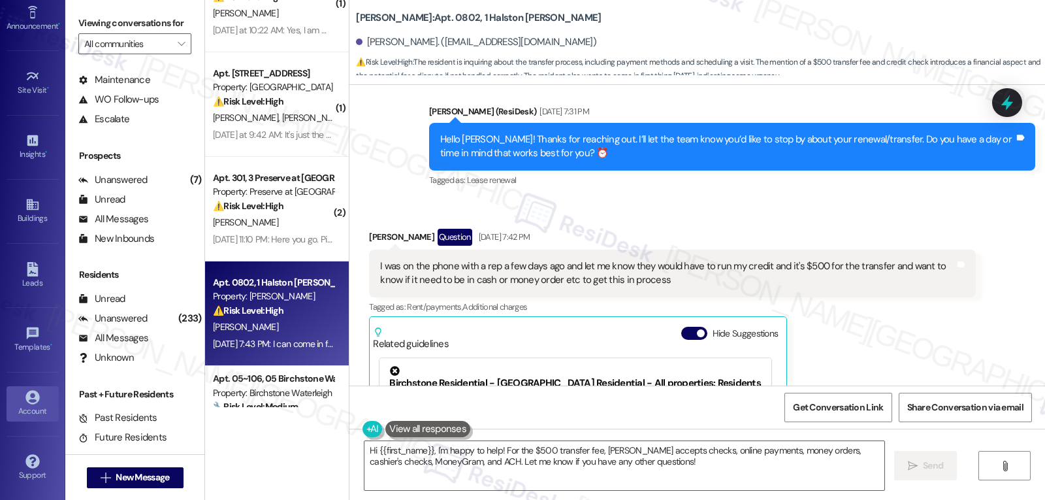
click at [40, 398] on link "Account" at bounding box center [33, 403] width 52 height 35
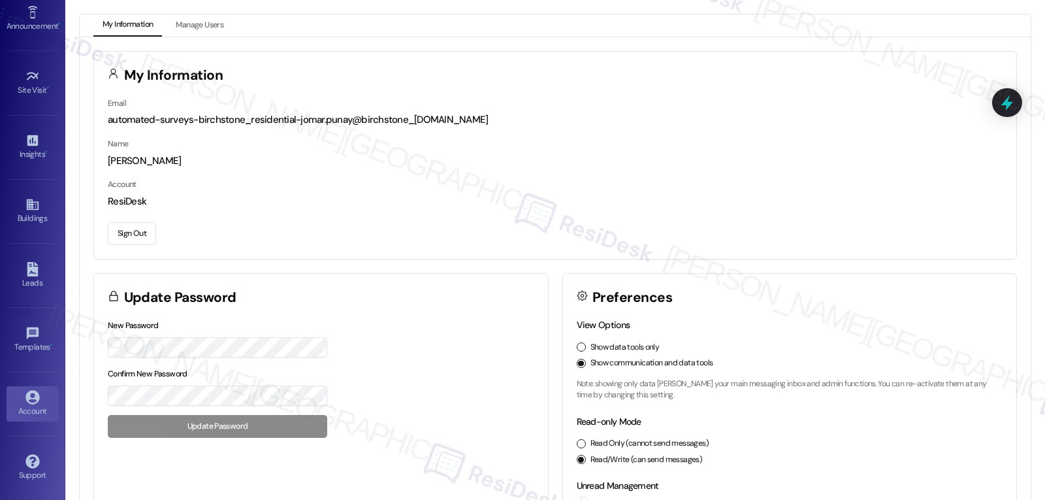
click at [133, 238] on button "Sign Out" at bounding box center [132, 233] width 48 height 23
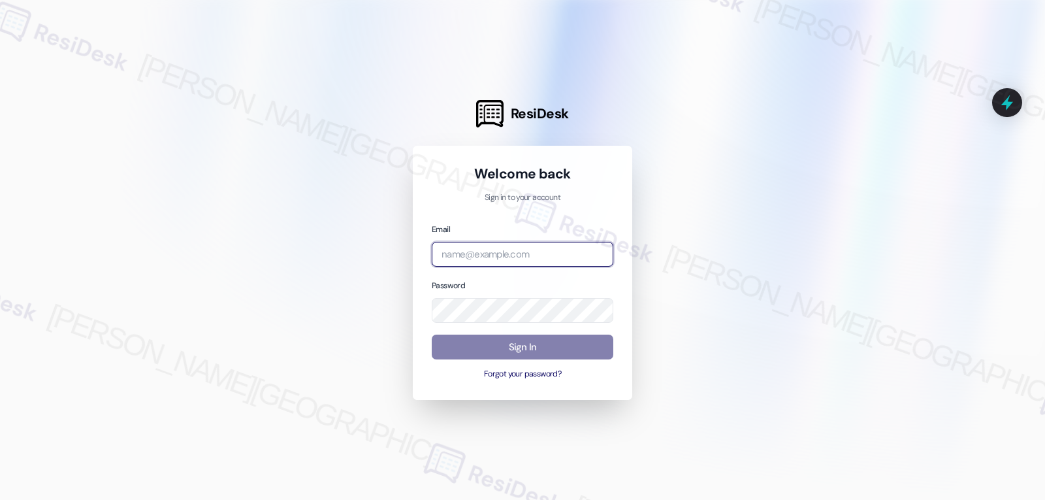
click at [518, 251] on input "email" at bounding box center [523, 254] width 182 height 25
paste input "[EMAIL_ADDRESS][DOMAIN_NAME]"
type input "[EMAIL_ADDRESS][DOMAIN_NAME]"
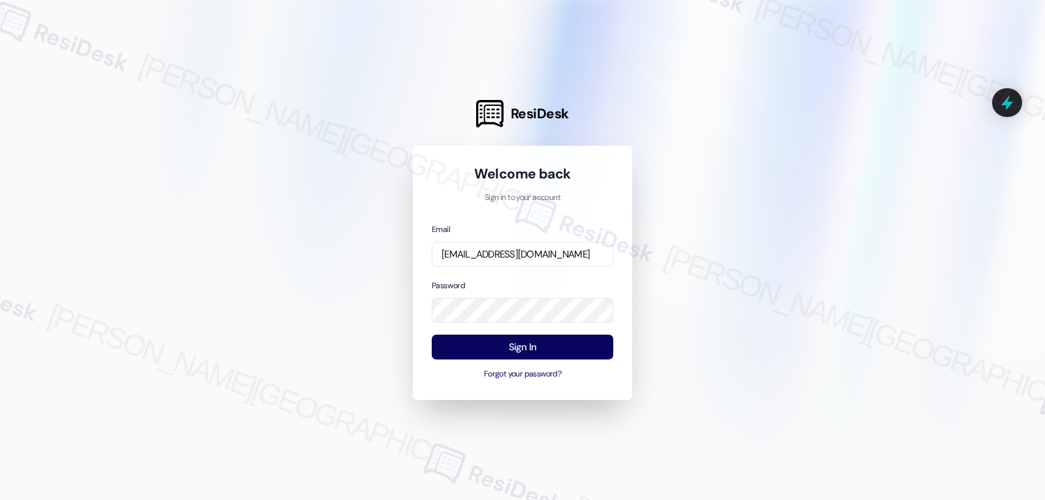
click at [550, 224] on div "Email [EMAIL_ADDRESS][DOMAIN_NAME]" at bounding box center [523, 244] width 182 height 45
click at [537, 343] on button "Sign In" at bounding box center [523, 346] width 182 height 25
